Goal: Find specific page/section: Find specific page/section

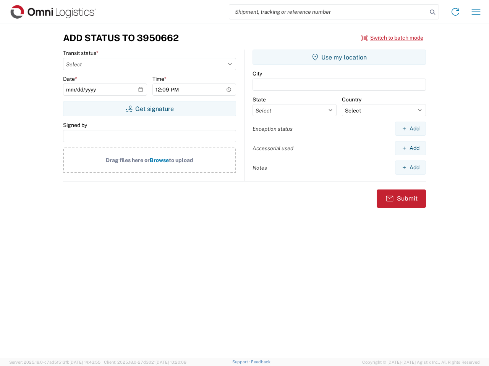
click at [328, 12] on input "search" at bounding box center [328, 12] width 198 height 15
click at [432, 12] on icon at bounding box center [432, 12] width 11 height 11
click at [455, 12] on icon at bounding box center [455, 12] width 12 height 12
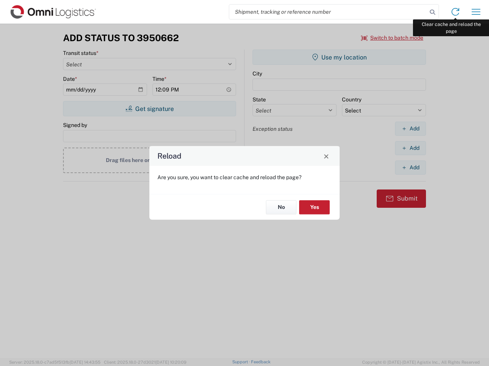
click at [476, 12] on div "Reload Are you sure, you want to clear cache and reload the page? No Yes" at bounding box center [244, 183] width 489 height 366
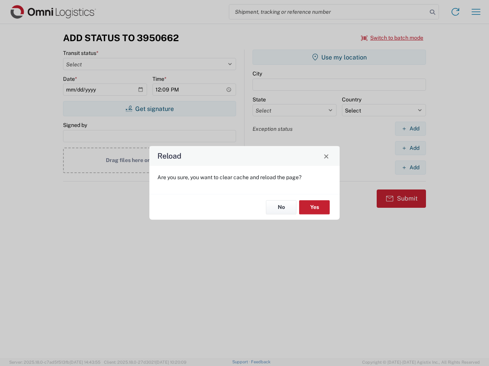
click at [392, 38] on div "Reload Are you sure, you want to clear cache and reload the page? No Yes" at bounding box center [244, 183] width 489 height 366
click at [149, 109] on div "Reload Are you sure, you want to clear cache and reload the page? No Yes" at bounding box center [244, 183] width 489 height 366
click at [339, 57] on div "Reload Are you sure, you want to clear cache and reload the page? No Yes" at bounding box center [244, 183] width 489 height 366
click at [410, 129] on div "Reload Are you sure, you want to clear cache and reload the page? No Yes" at bounding box center [244, 183] width 489 height 366
click at [410, 148] on div "Reload Are you sure, you want to clear cache and reload the page? No Yes" at bounding box center [244, 183] width 489 height 366
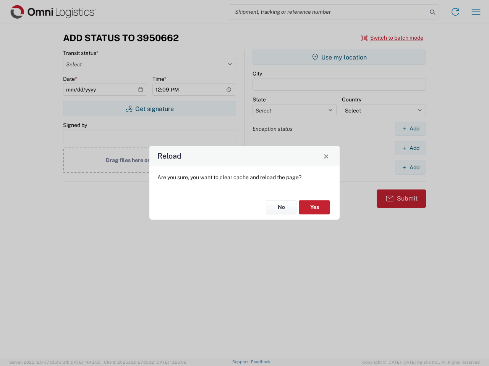
click at [410, 168] on div "Reload Are you sure, you want to clear cache and reload the page? No Yes" at bounding box center [244, 183] width 489 height 366
